Goal: Task Accomplishment & Management: Manage account settings

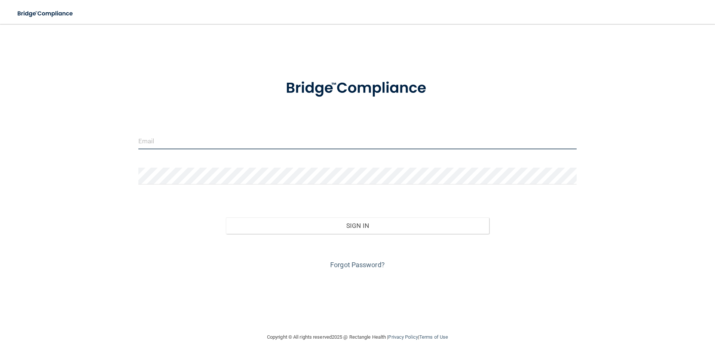
click at [168, 145] on input "email" at bounding box center [357, 140] width 439 height 17
type input "[EMAIL_ADDRESS][DOMAIN_NAME]"
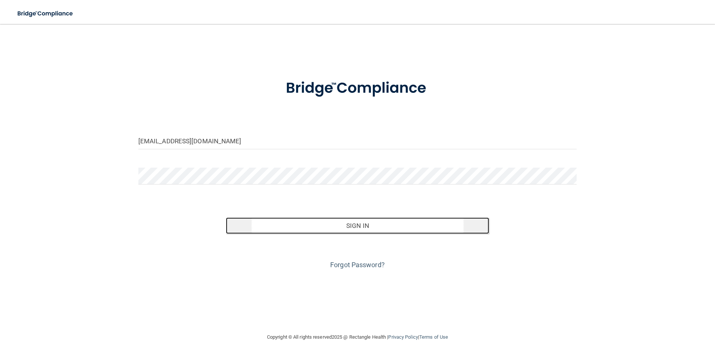
click at [334, 221] on button "Sign In" at bounding box center [357, 225] width 263 height 16
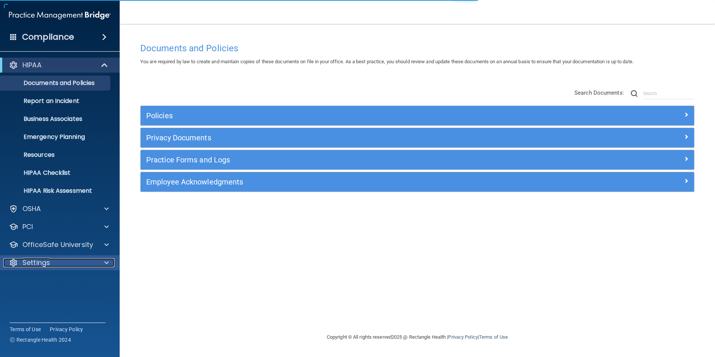
click at [31, 264] on p "Settings" at bounding box center [36, 262] width 28 height 9
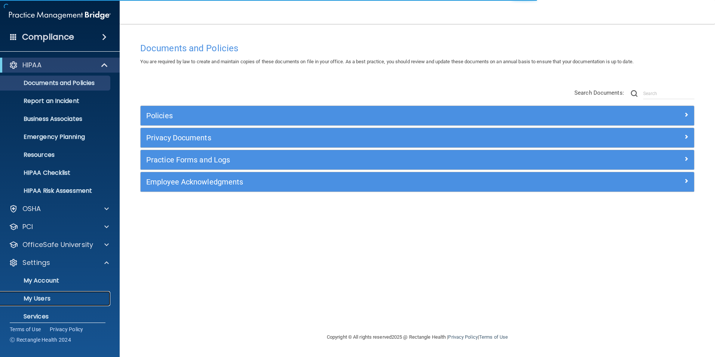
click at [45, 296] on p "My Users" at bounding box center [56, 298] width 102 height 7
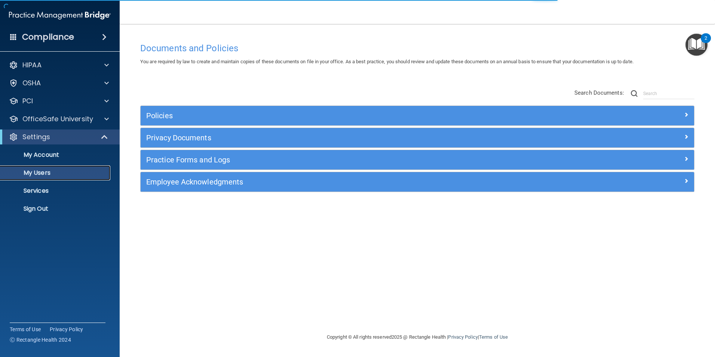
select select "20"
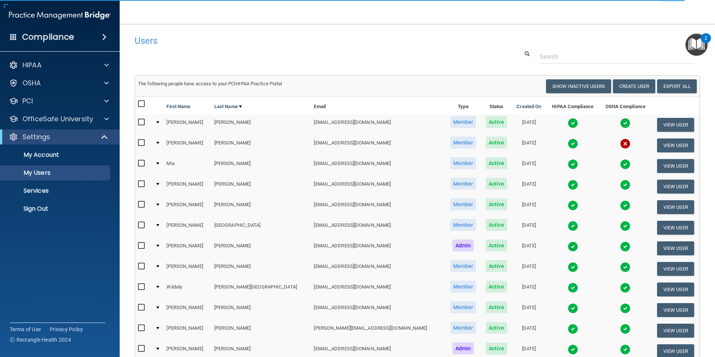
click at [568, 162] on img at bounding box center [573, 164] width 10 height 10
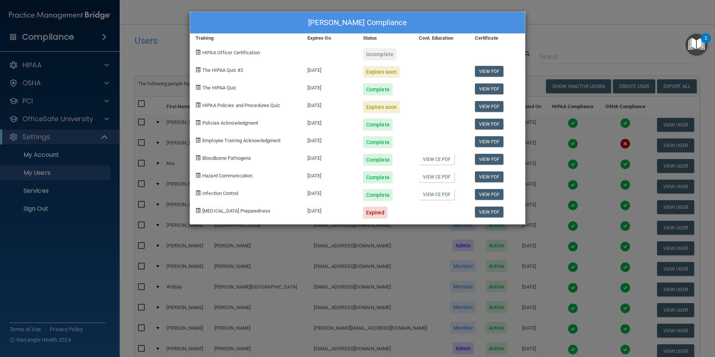
click at [568, 43] on div "[PERSON_NAME] Compliance Training Expires On Status Cont. Education Certificate…" at bounding box center [357, 178] width 715 height 357
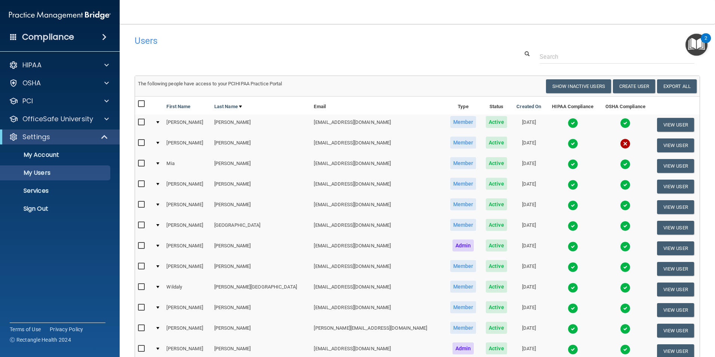
click at [620, 145] on img at bounding box center [625, 143] width 10 height 10
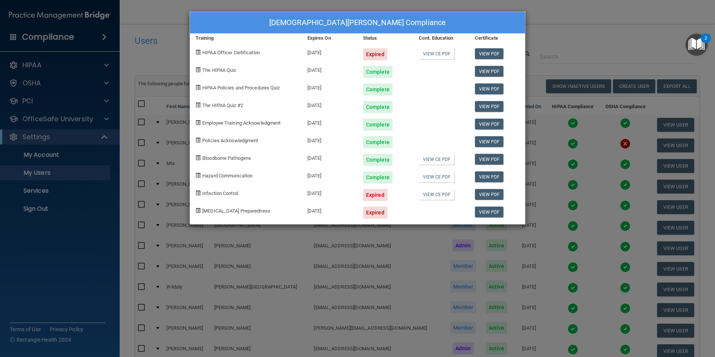
click at [555, 46] on div "[DEMOGRAPHIC_DATA][PERSON_NAME] Compliance Training Expires On Status Cont. Edu…" at bounding box center [357, 178] width 715 height 357
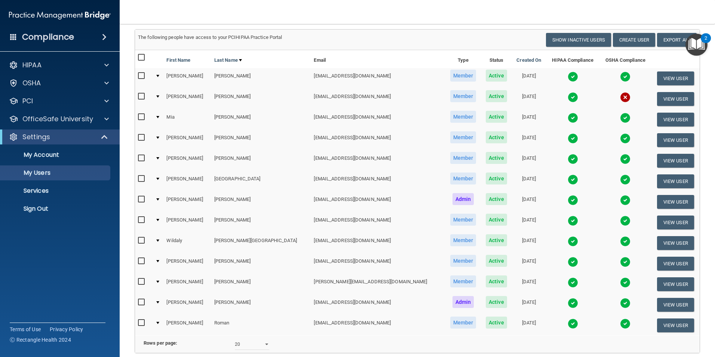
scroll to position [118, 0]
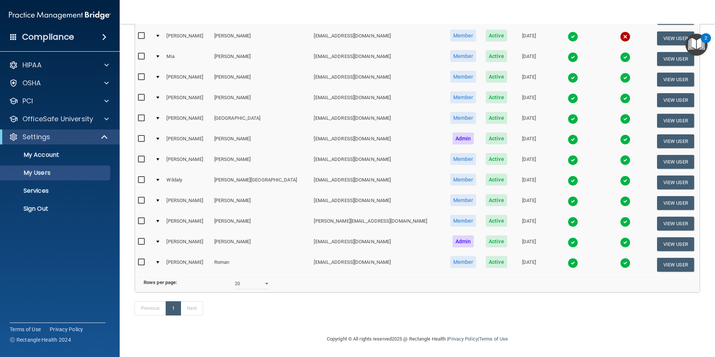
click at [568, 258] on img at bounding box center [573, 263] width 10 height 10
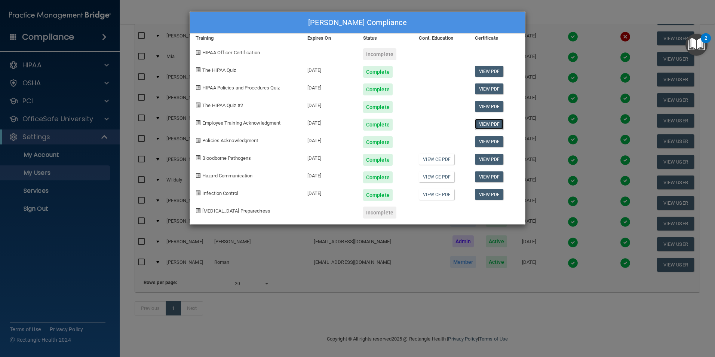
click at [487, 120] on link "View PDF" at bounding box center [489, 124] width 29 height 11
click at [486, 143] on link "View PDF" at bounding box center [489, 141] width 29 height 11
click at [486, 173] on link "View PDF" at bounding box center [489, 176] width 29 height 11
click at [479, 194] on link "View PDF" at bounding box center [489, 194] width 29 height 11
click at [573, 21] on div "[PERSON_NAME] Compliance Training Expires On Status Cont. Education Certificate…" at bounding box center [357, 178] width 715 height 357
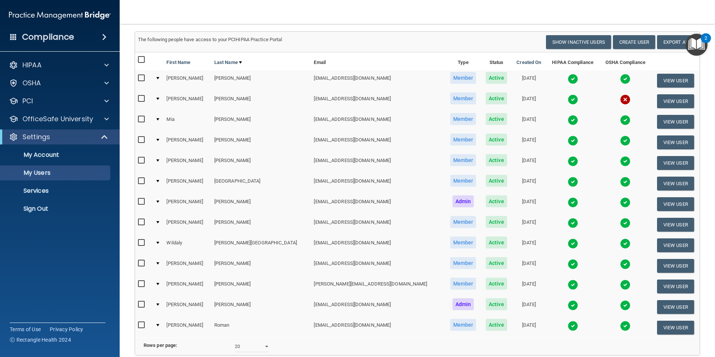
scroll to position [43, 0]
